Goal: Complete application form

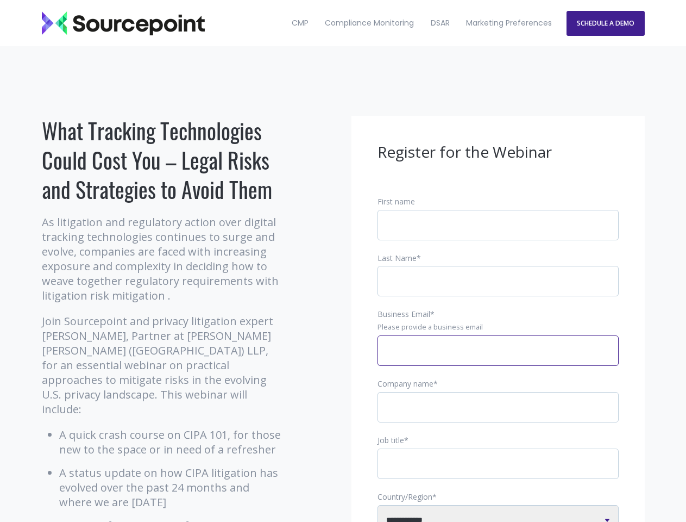
click at [498, 359] on input "Business Email *" at bounding box center [498, 350] width 241 height 30
